Goal: Transaction & Acquisition: Download file/media

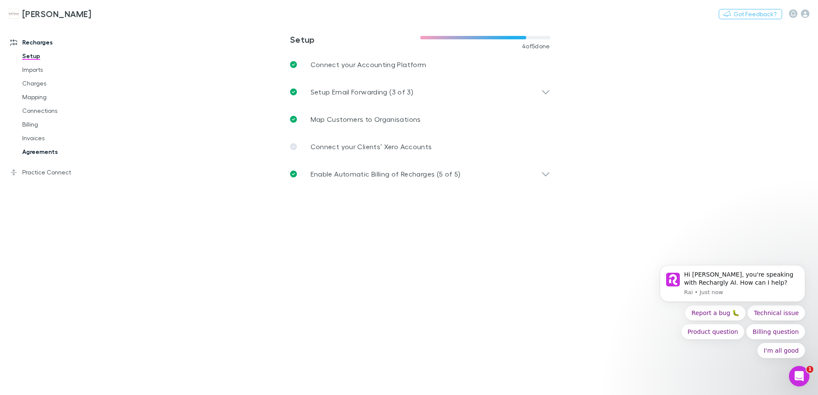
click at [36, 151] on link "Agreements" at bounding box center [65, 152] width 102 height 14
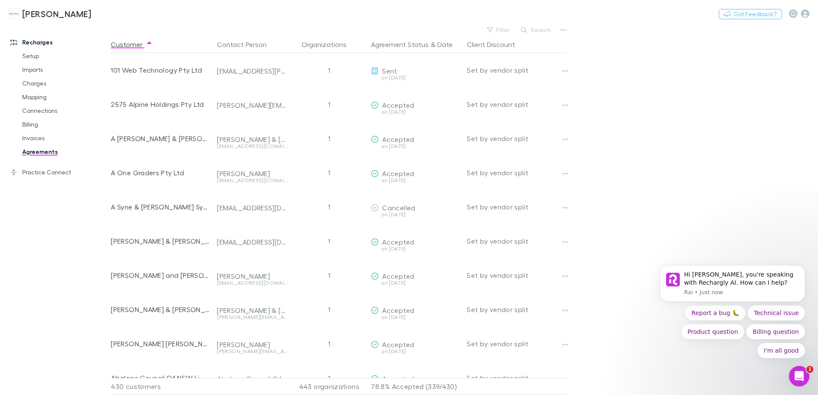
drag, startPoint x: 738, startPoint y: 0, endPoint x: 709, endPoint y: 58, distance: 65.1
click at [709, 58] on main "Filter Search Customer Contact Person Organizations Agreement Status & Date Cli…" at bounding box center [464, 209] width 707 height 371
click at [527, 28] on icon "button" at bounding box center [524, 30] width 6 height 6
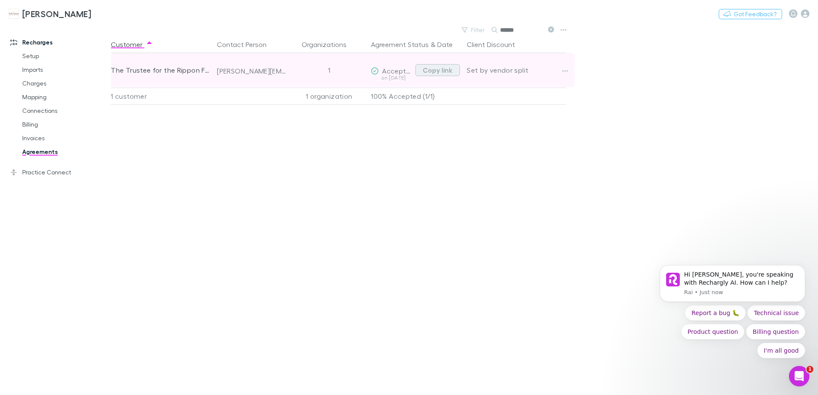
type input "******"
click at [448, 67] on button "Copy link" at bounding box center [438, 70] width 45 height 12
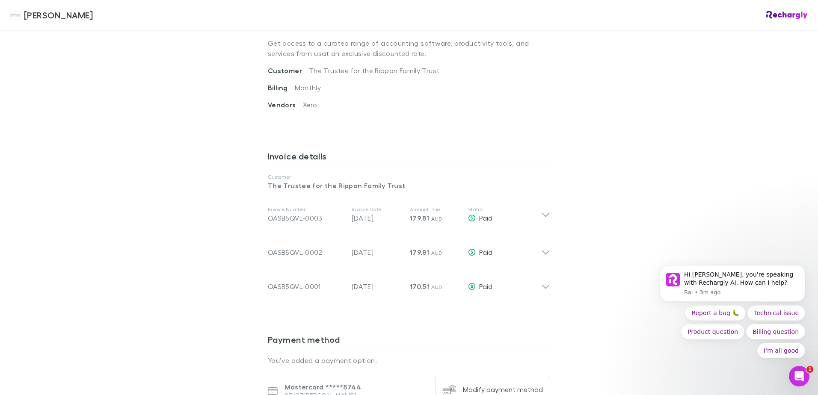
scroll to position [342, 0]
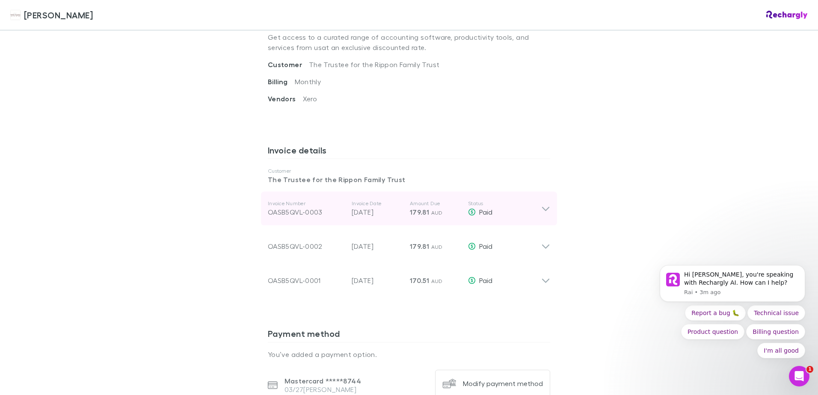
click at [540, 206] on div "Invoice Number OASB5QVL-0003 Invoice Date [DATE] Amount Due 179.81 AUD Status P…" at bounding box center [409, 209] width 296 height 34
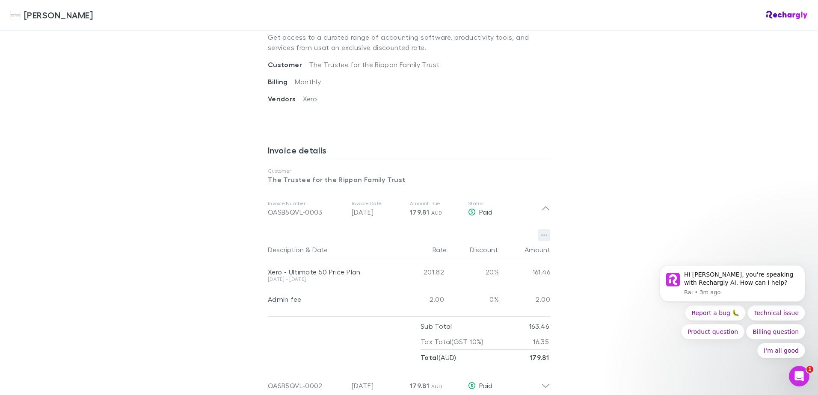
click at [541, 235] on icon "button" at bounding box center [544, 236] width 6 height 2
click at [463, 244] on p "Download PDF" at bounding box center [489, 242] width 118 height 15
click at [542, 235] on icon "button" at bounding box center [544, 236] width 6 height 2
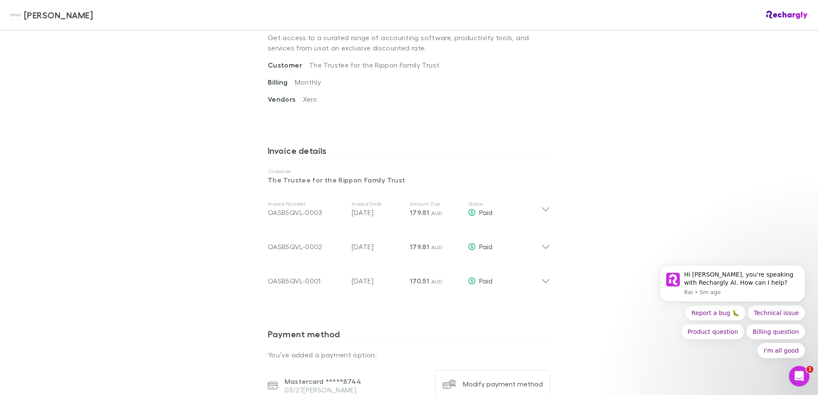
scroll to position [342, 0]
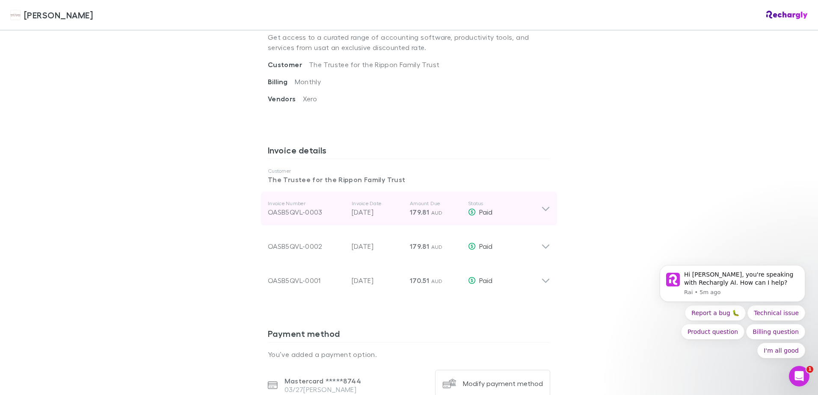
click at [542, 207] on icon at bounding box center [545, 209] width 7 height 4
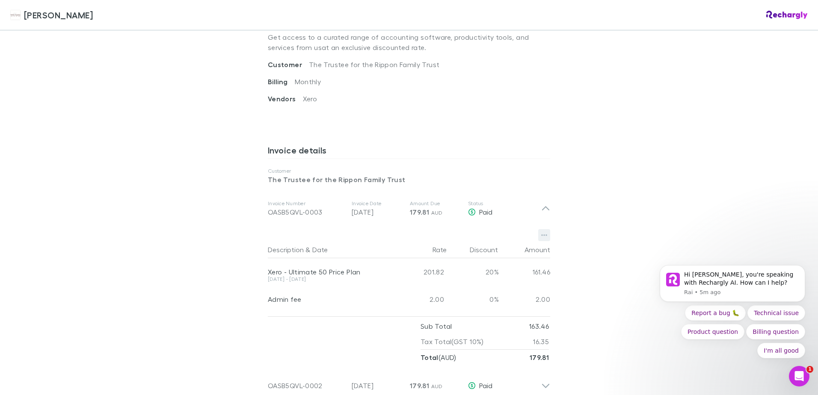
click at [541, 232] on icon "button" at bounding box center [544, 235] width 6 height 7
click at [488, 247] on p "Download PDF" at bounding box center [489, 242] width 118 height 15
